Goal: Information Seeking & Learning: Compare options

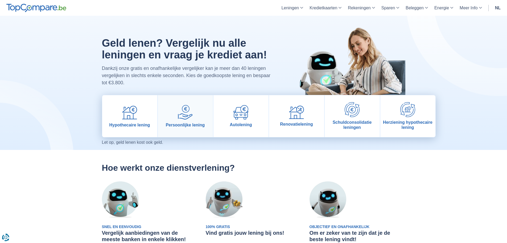
click at [189, 114] on img at bounding box center [185, 112] width 15 height 15
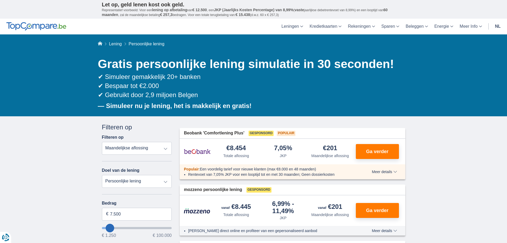
click at [128, 150] on select "Totale aflossing JKP Maandelijkse aflossing" at bounding box center [137, 148] width 70 height 13
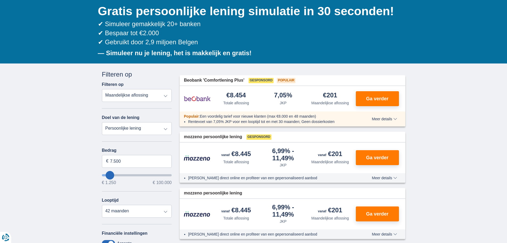
scroll to position [53, 0]
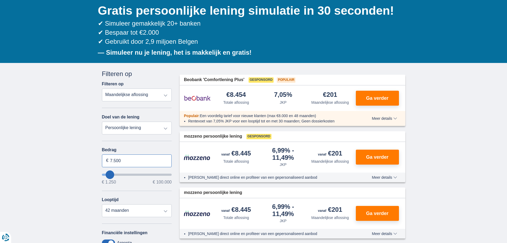
drag, startPoint x: 126, startPoint y: 161, endPoint x: 64, endPoint y: 159, distance: 61.8
type input "20.000"
type input "20250"
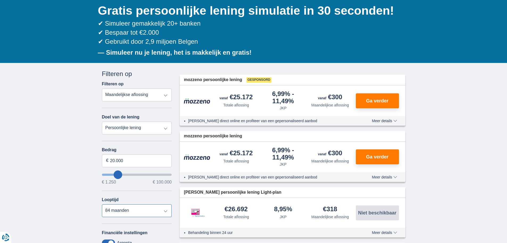
click at [102, 204] on select "12 maanden 18 maanden 24 maanden 30 maanden 36 maanden 42 maanden 48 maanden 60…" at bounding box center [137, 210] width 70 height 13
click at [378, 98] on span "Ga verder" at bounding box center [377, 100] width 22 height 5
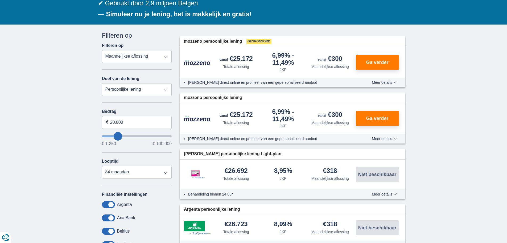
scroll to position [80, 0]
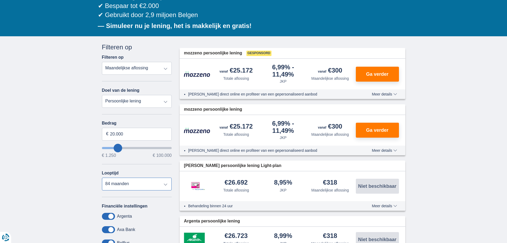
click at [142, 181] on select "12 maanden 18 maanden 24 maanden 30 maanden 36 maanden 42 maanden 48 maanden 60…" at bounding box center [137, 183] width 70 height 13
select select "72"
click at [102, 177] on select "12 maanden 18 maanden 24 maanden 30 maanden 36 maanden 42 maanden 48 maanden 60…" at bounding box center [137, 183] width 70 height 13
